Goal: Information Seeking & Learning: Learn about a topic

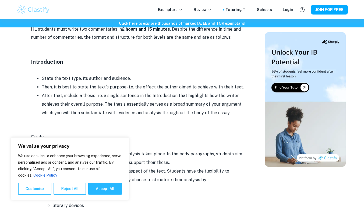
scroll to position [343, 0]
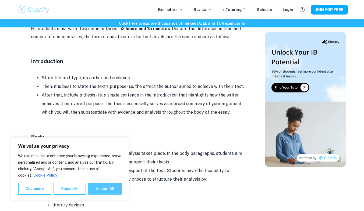
click at [105, 191] on button "Accept All" at bounding box center [105, 189] width 34 height 12
checkbox input "true"
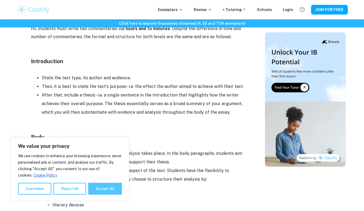
checkbox input "true"
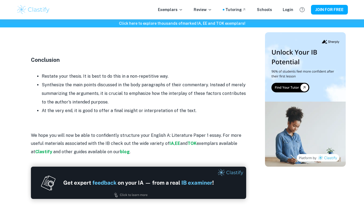
scroll to position [725, 0]
